Goal: Information Seeking & Learning: Learn about a topic

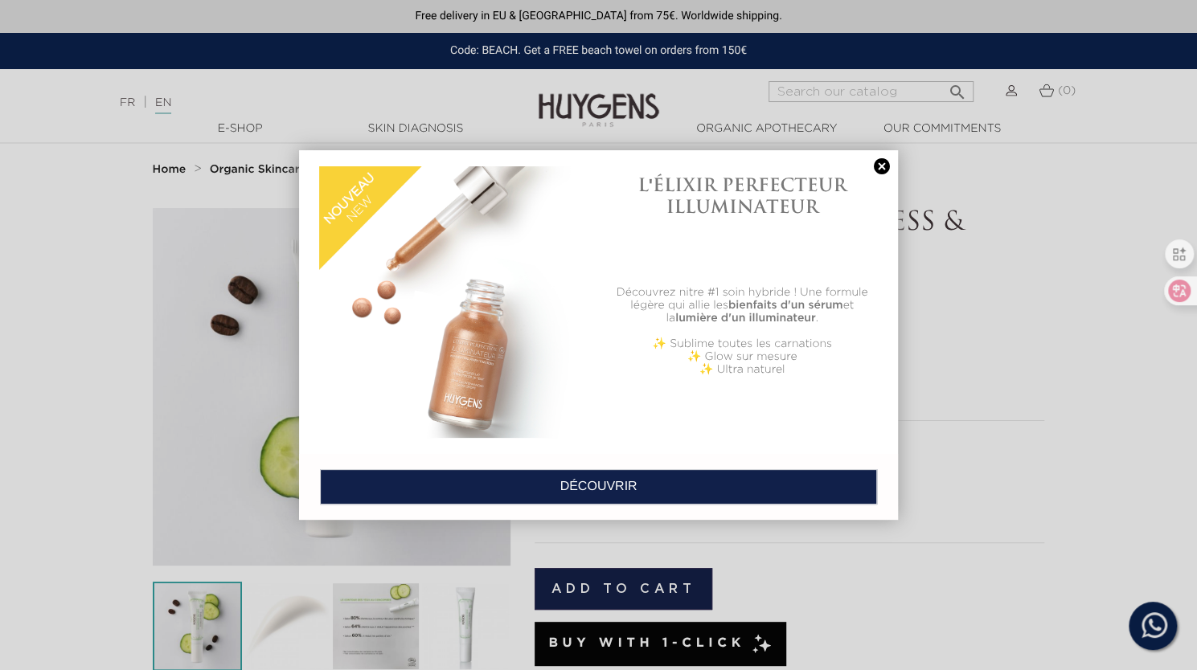
click at [879, 165] on link at bounding box center [881, 166] width 23 height 17
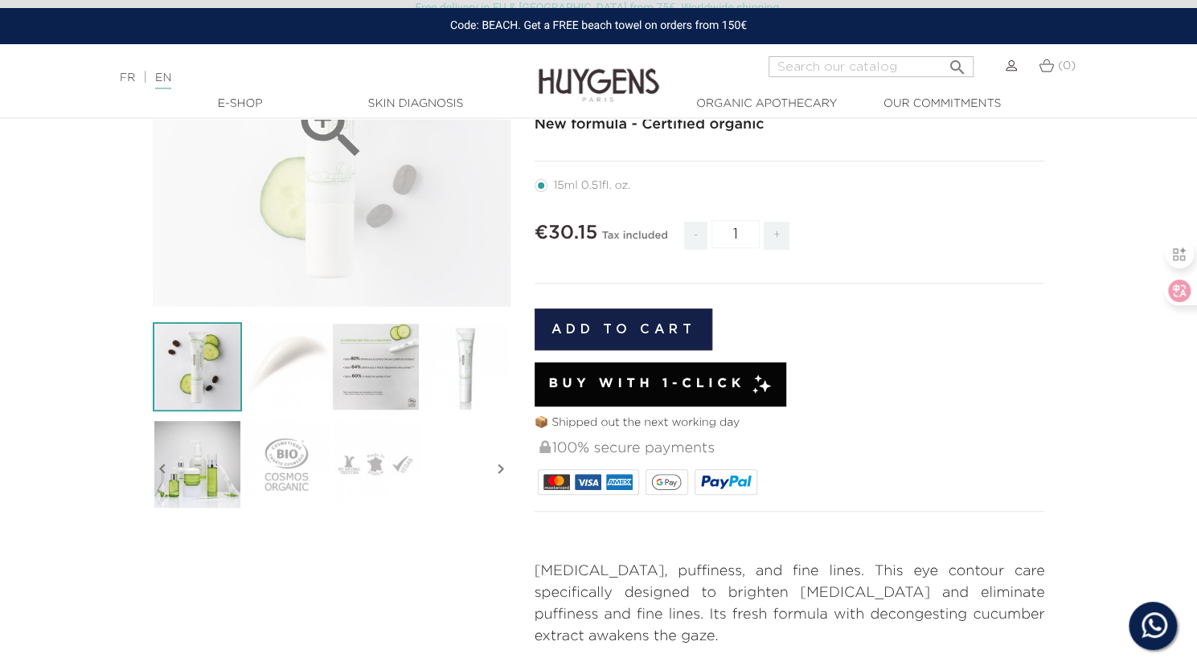
scroll to position [229, 0]
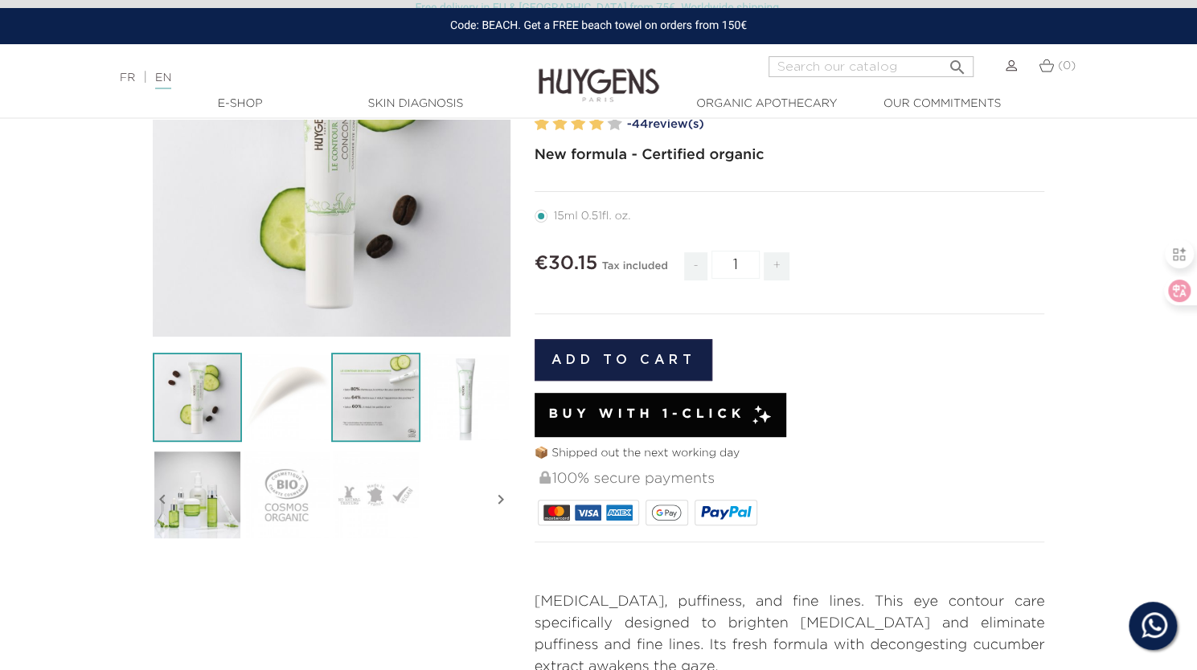
click at [349, 399] on img at bounding box center [375, 397] width 89 height 89
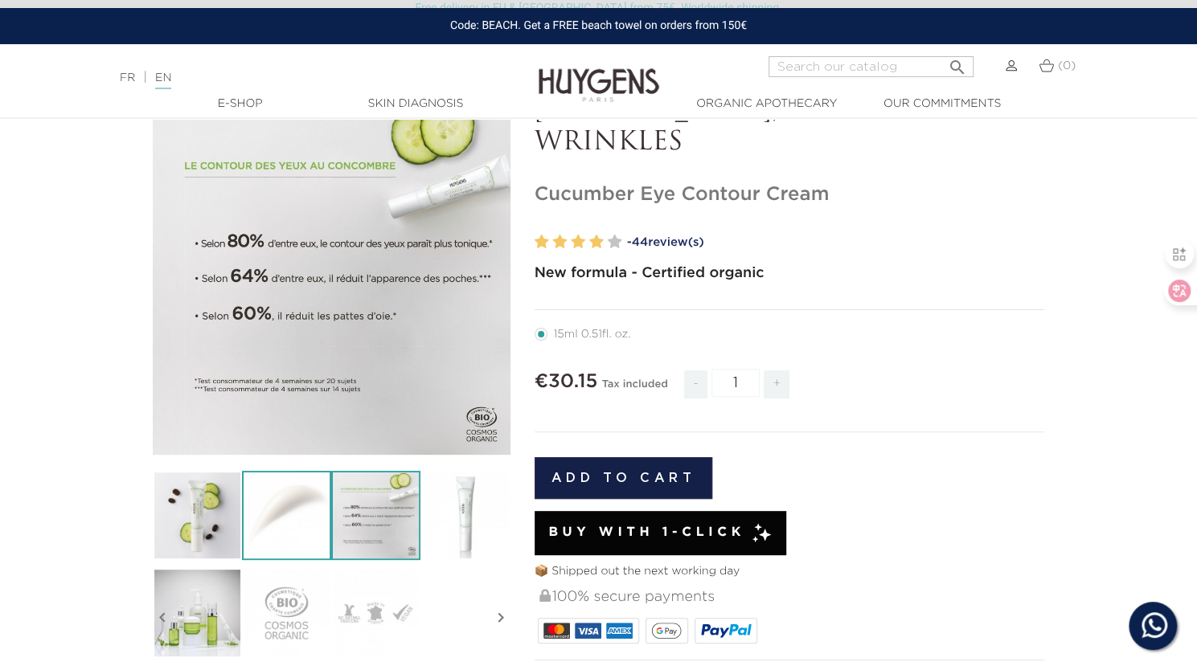
scroll to position [110, 0]
click at [286, 541] on img at bounding box center [286, 516] width 89 height 89
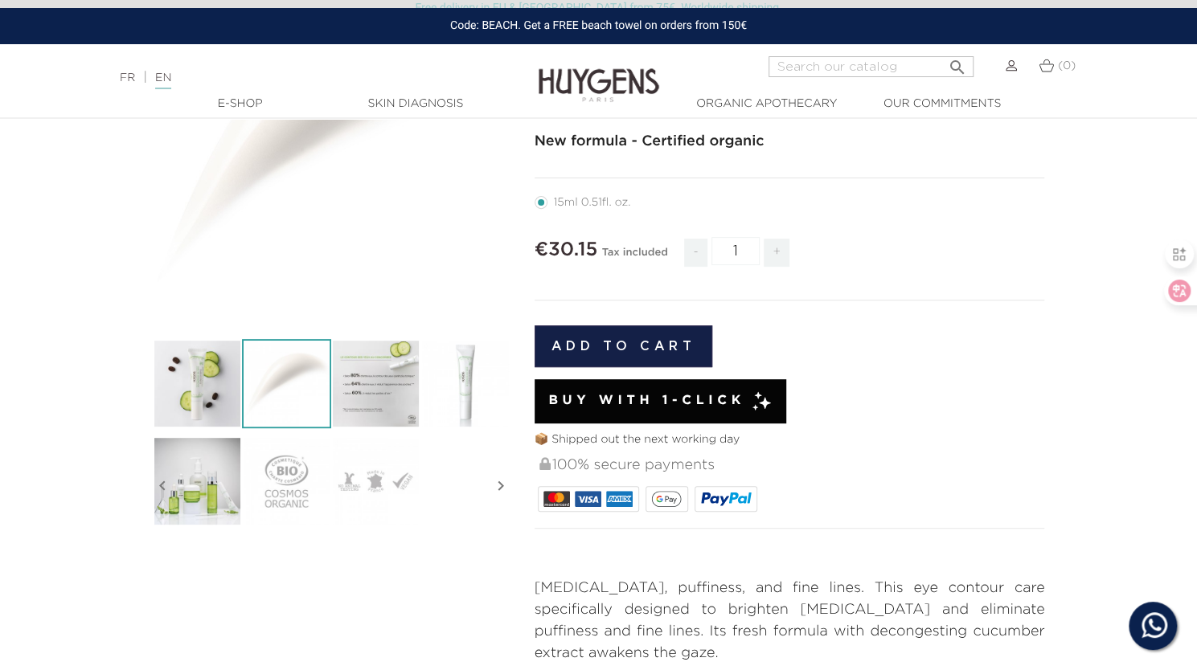
scroll to position [252, 0]
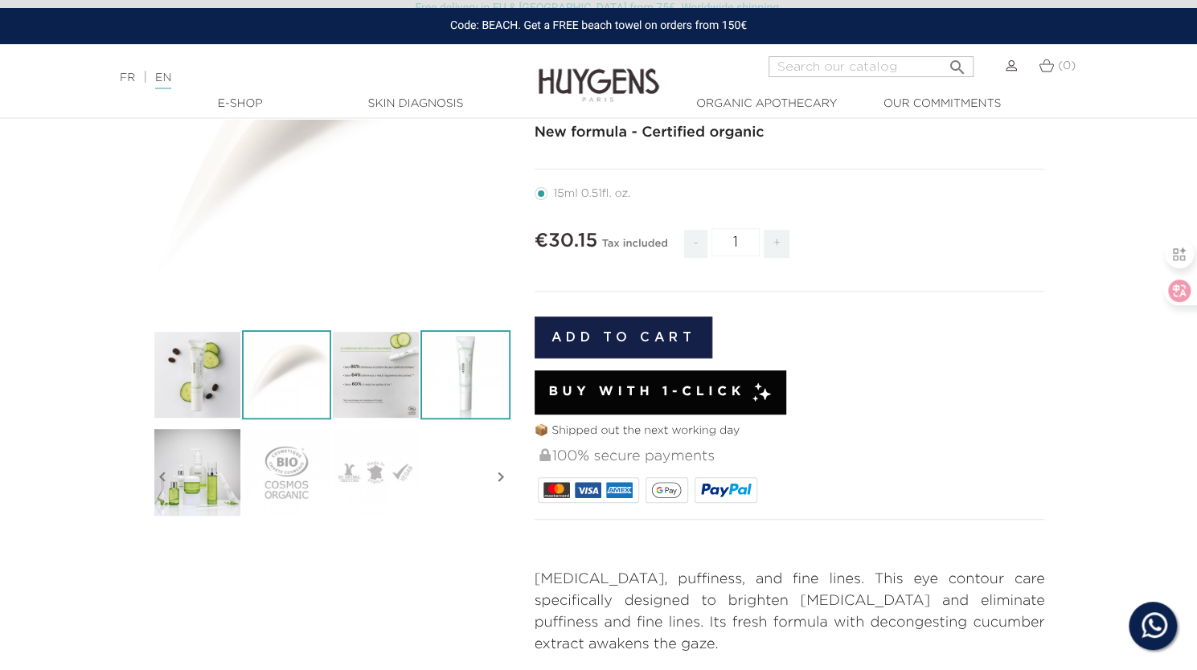
click at [458, 372] on img at bounding box center [464, 374] width 89 height 89
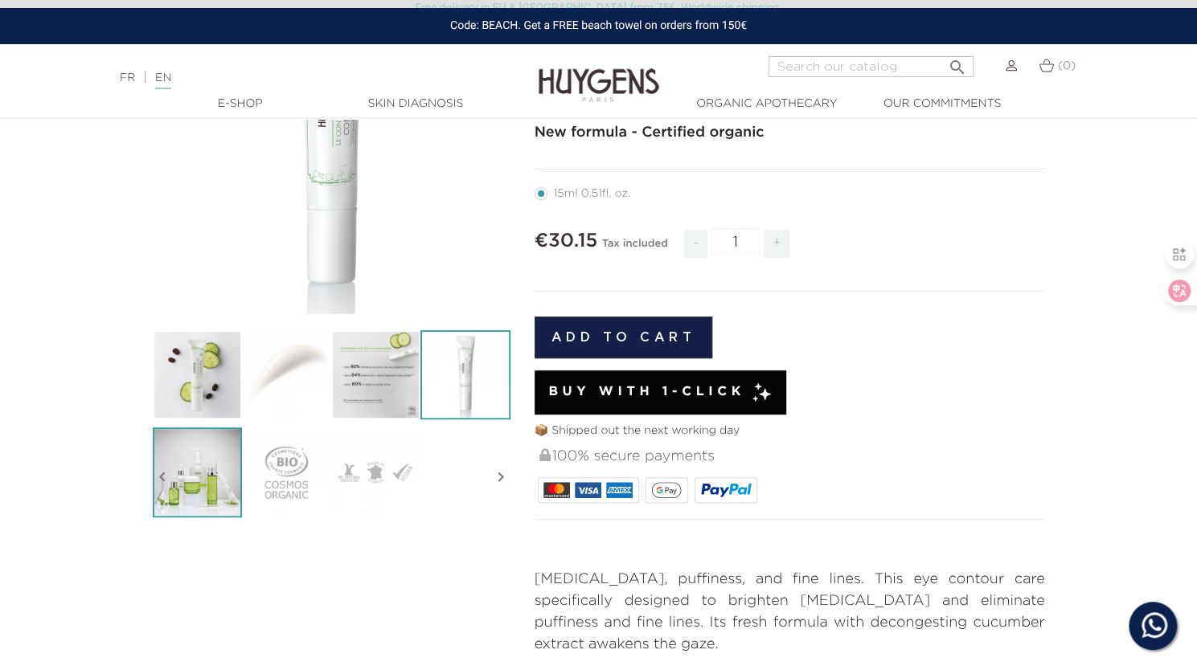
click at [203, 486] on img at bounding box center [197, 472] width 89 height 89
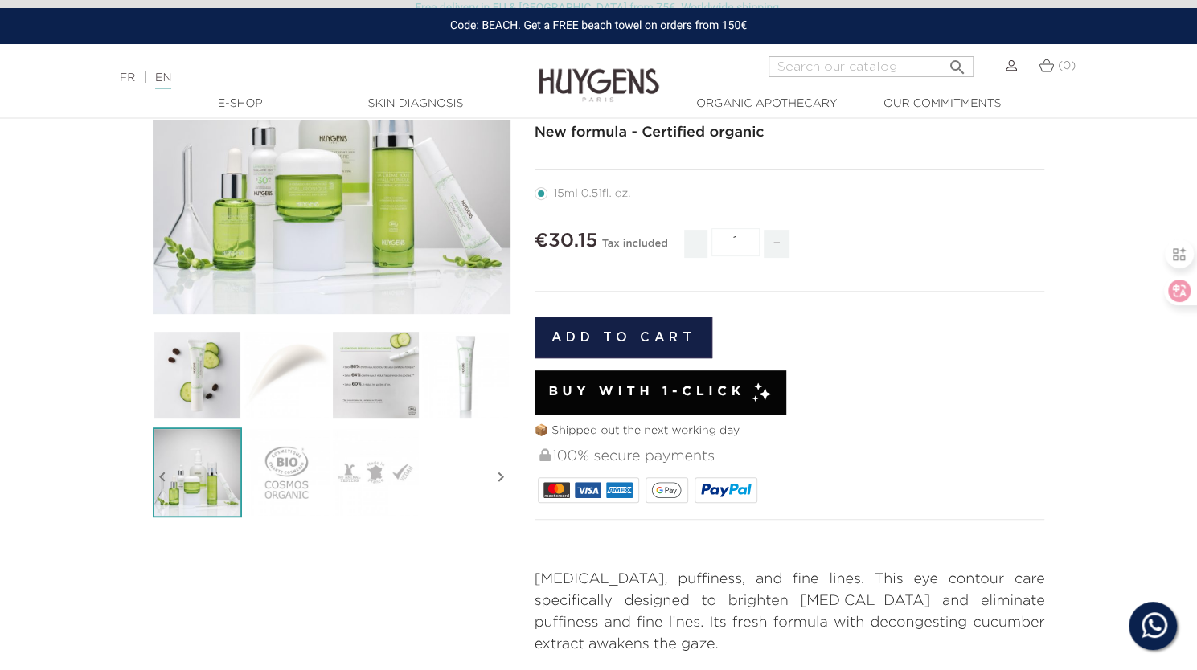
scroll to position [85, 0]
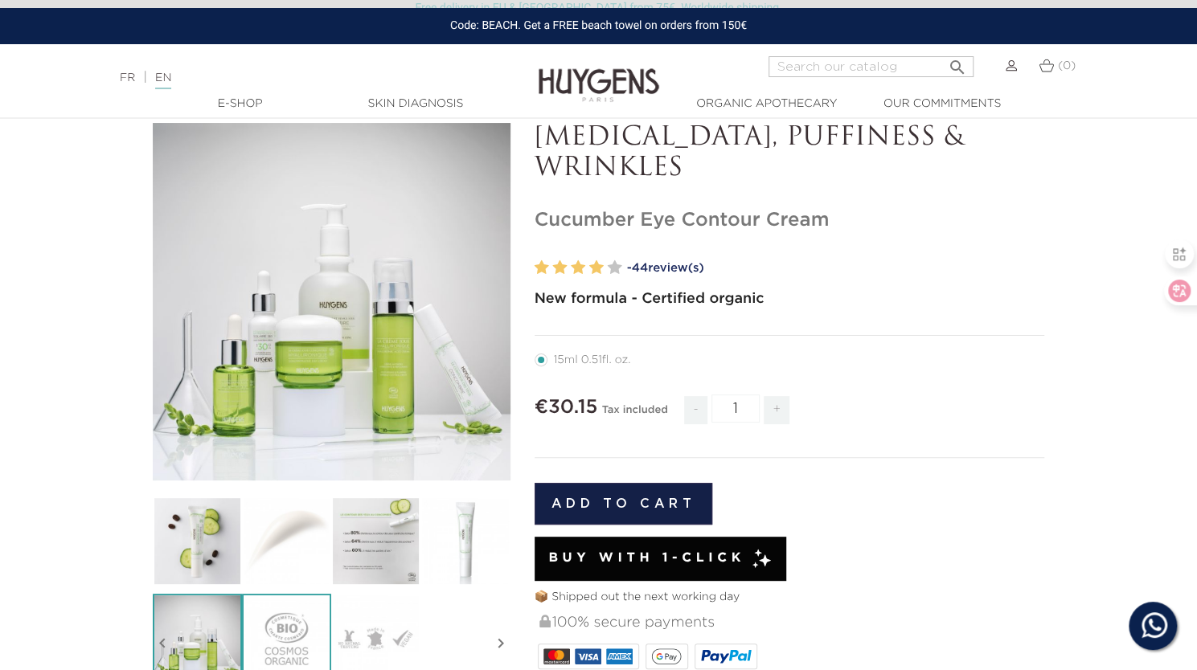
click at [286, 626] on img at bounding box center [286, 638] width 89 height 89
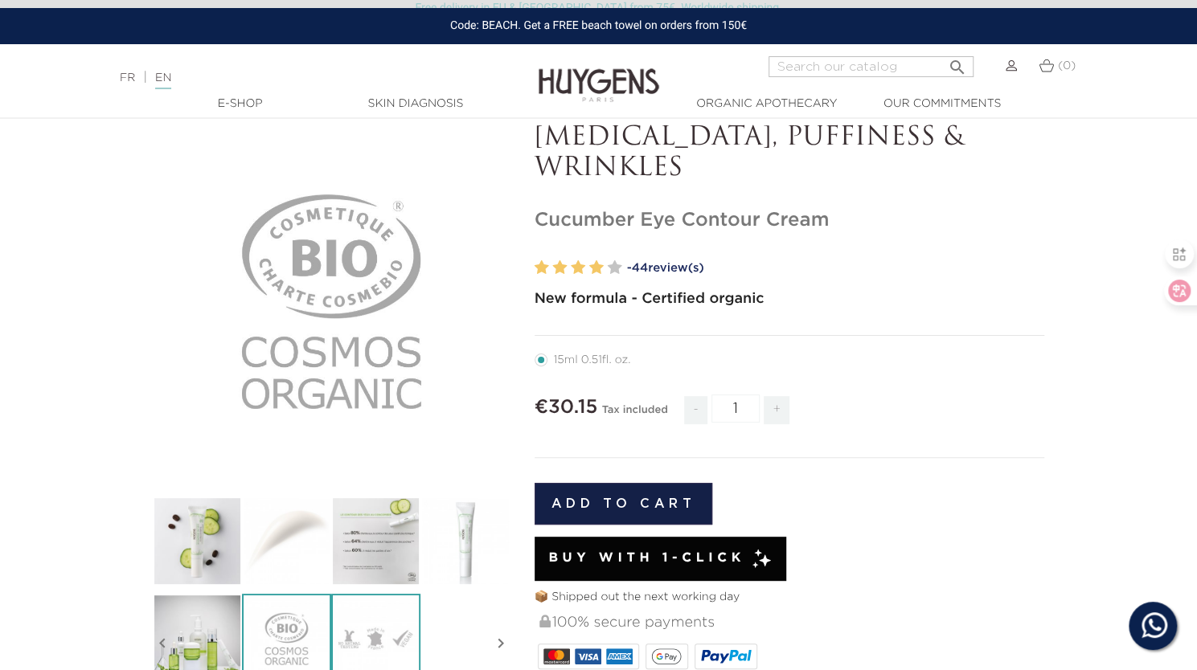
click at [350, 612] on img at bounding box center [375, 638] width 89 height 89
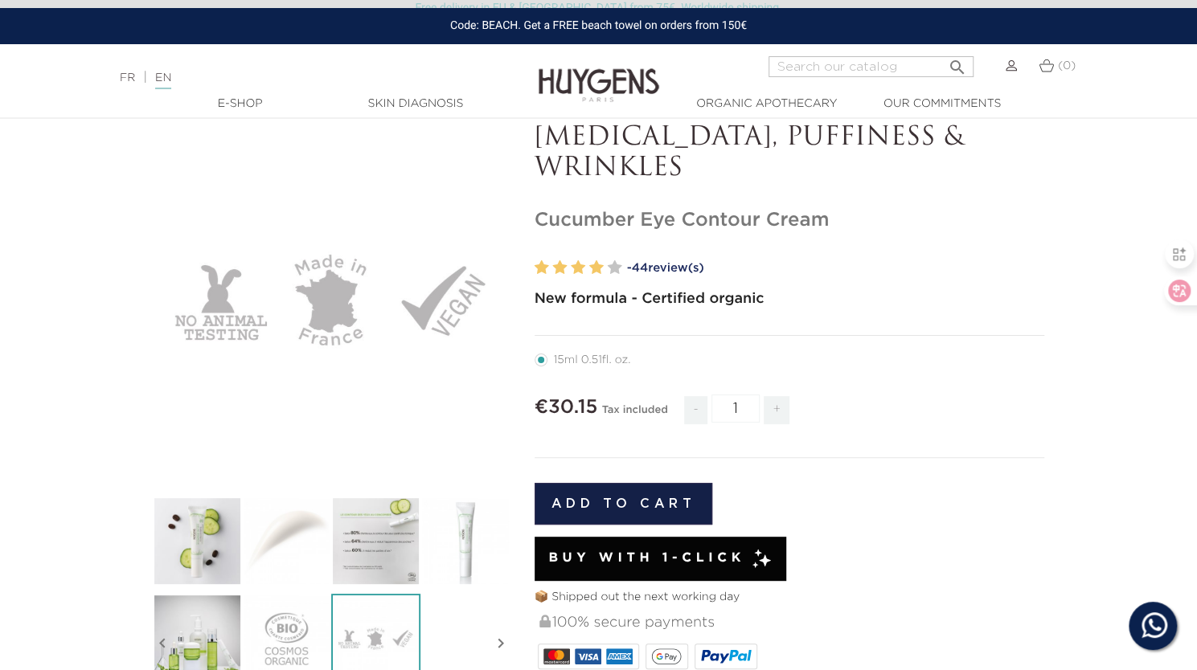
click at [426, 619] on ul at bounding box center [332, 594] width 358 height 195
click at [502, 642] on icon "" at bounding box center [500, 644] width 19 height 80
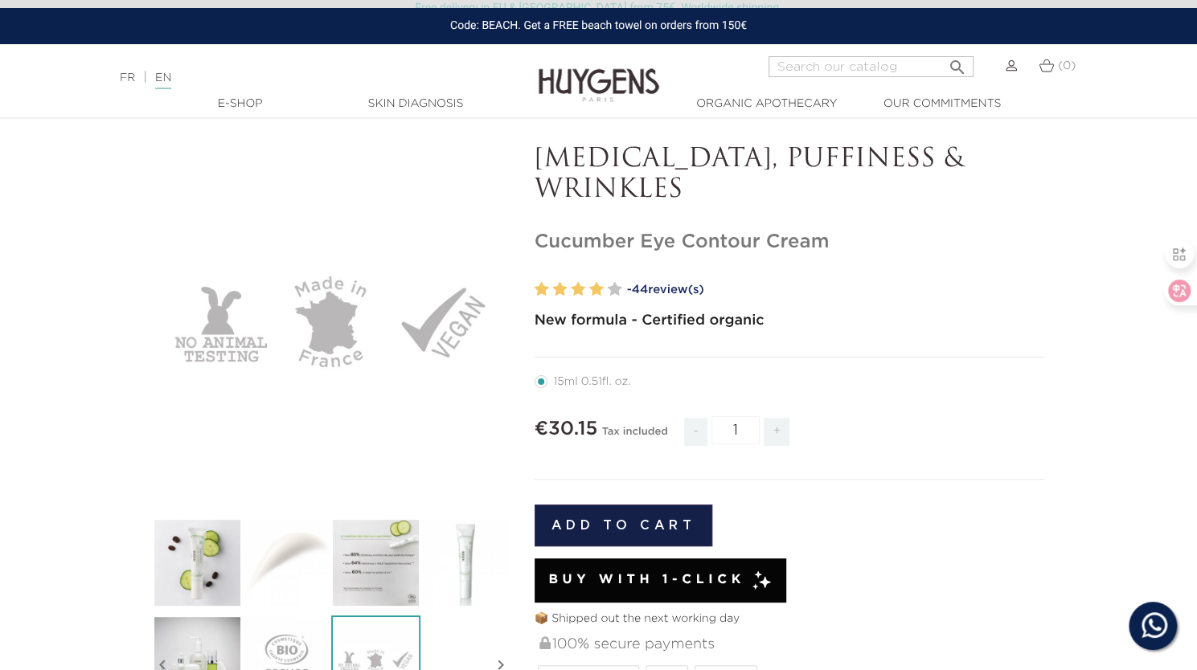
scroll to position [0, 0]
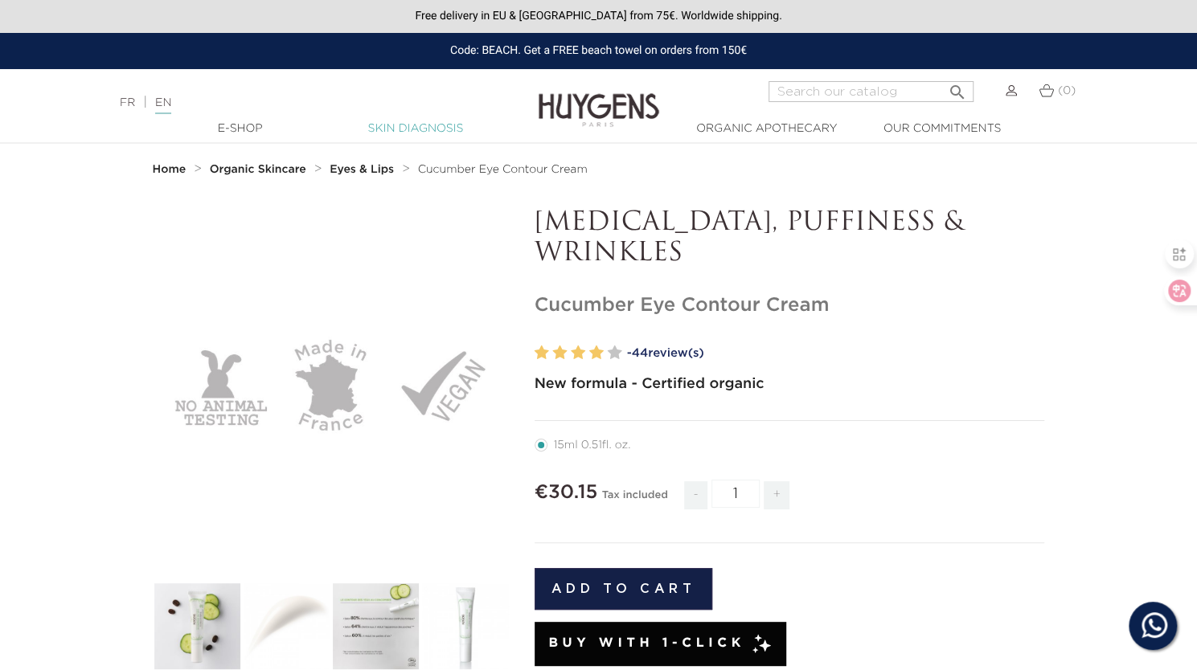
click at [431, 128] on link "Skin Diagnosis" at bounding box center [415, 129] width 161 height 17
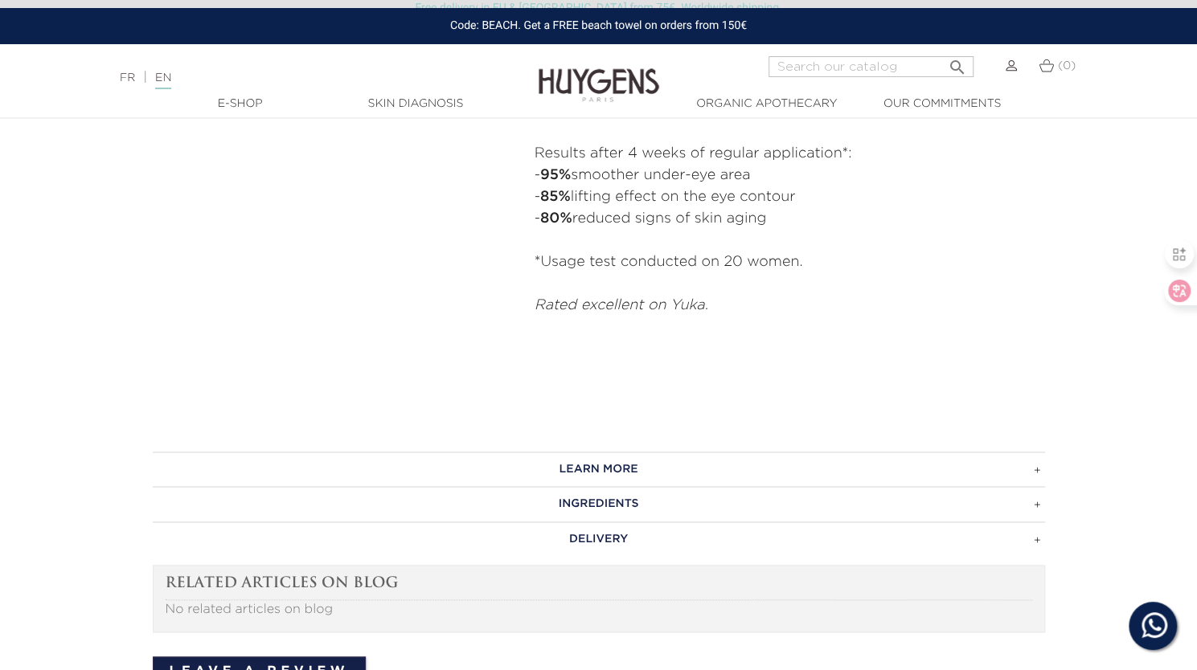
scroll to position [960, 0]
click at [408, 510] on h3 "INGREDIENTS" at bounding box center [599, 502] width 892 height 35
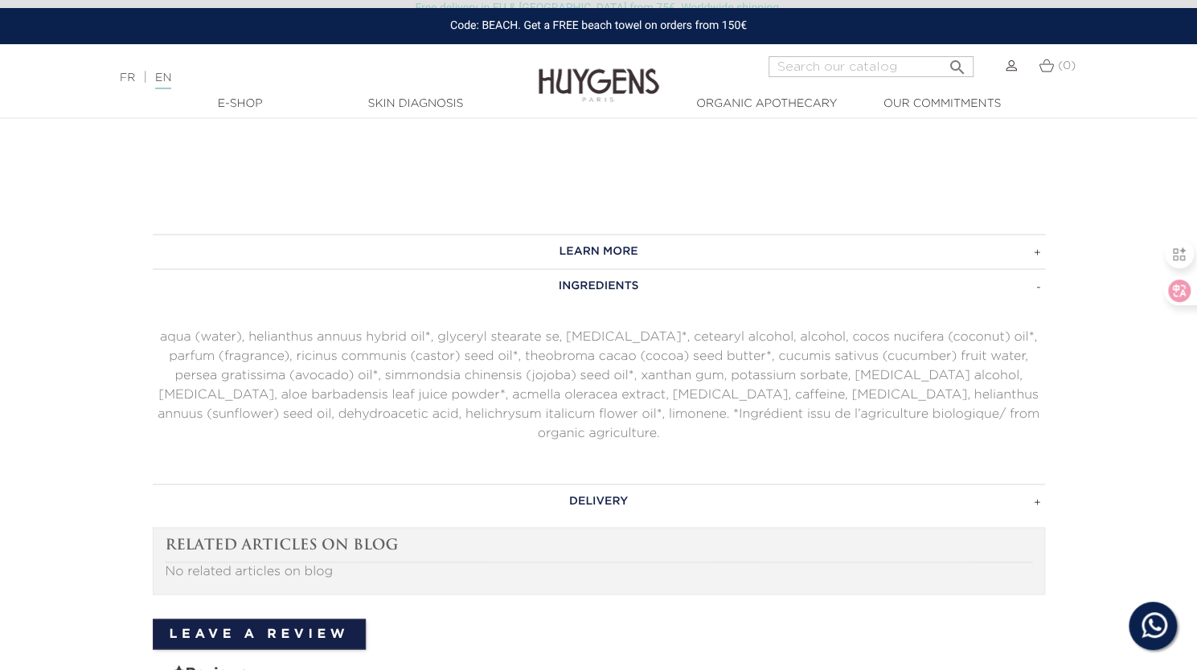
scroll to position [0, 0]
